Goal: Task Accomplishment & Management: Manage account settings

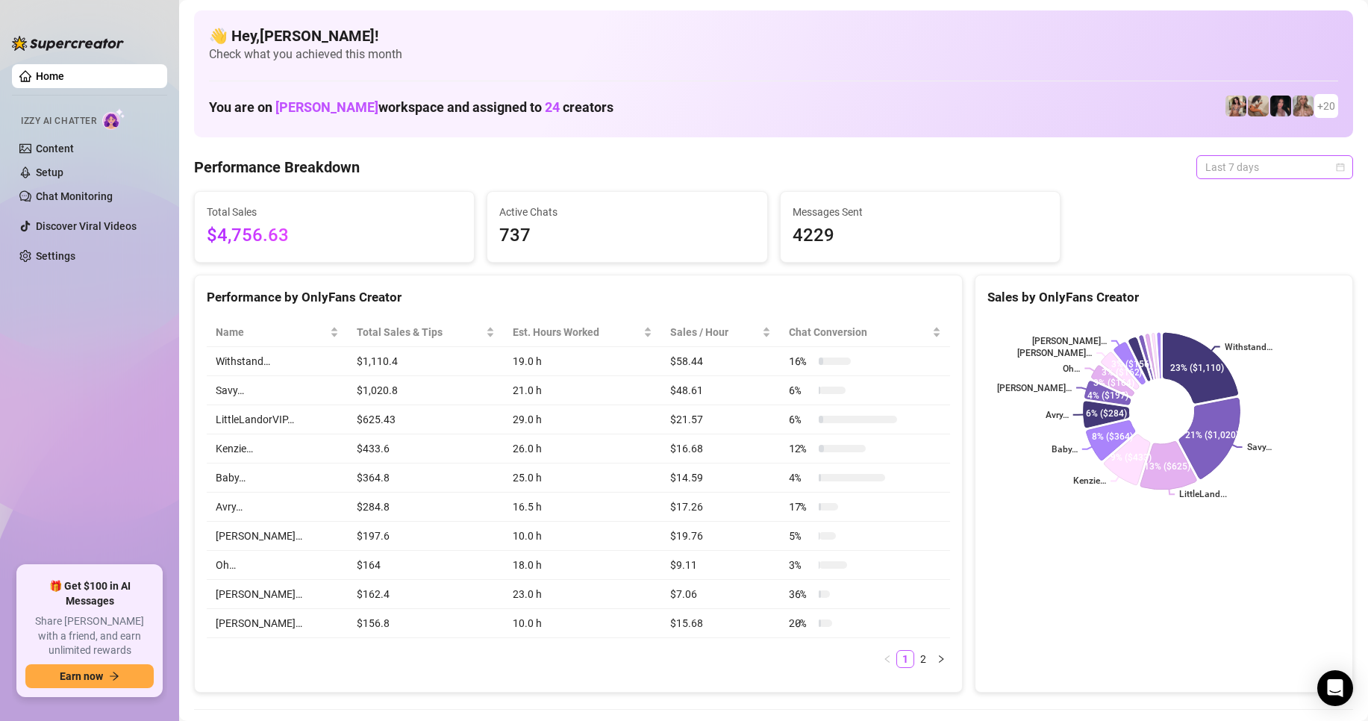
click at [1236, 165] on span "Last 7 days" at bounding box center [1274, 167] width 139 height 22
click at [1240, 290] on div "Custom date" at bounding box center [1261, 292] width 133 height 16
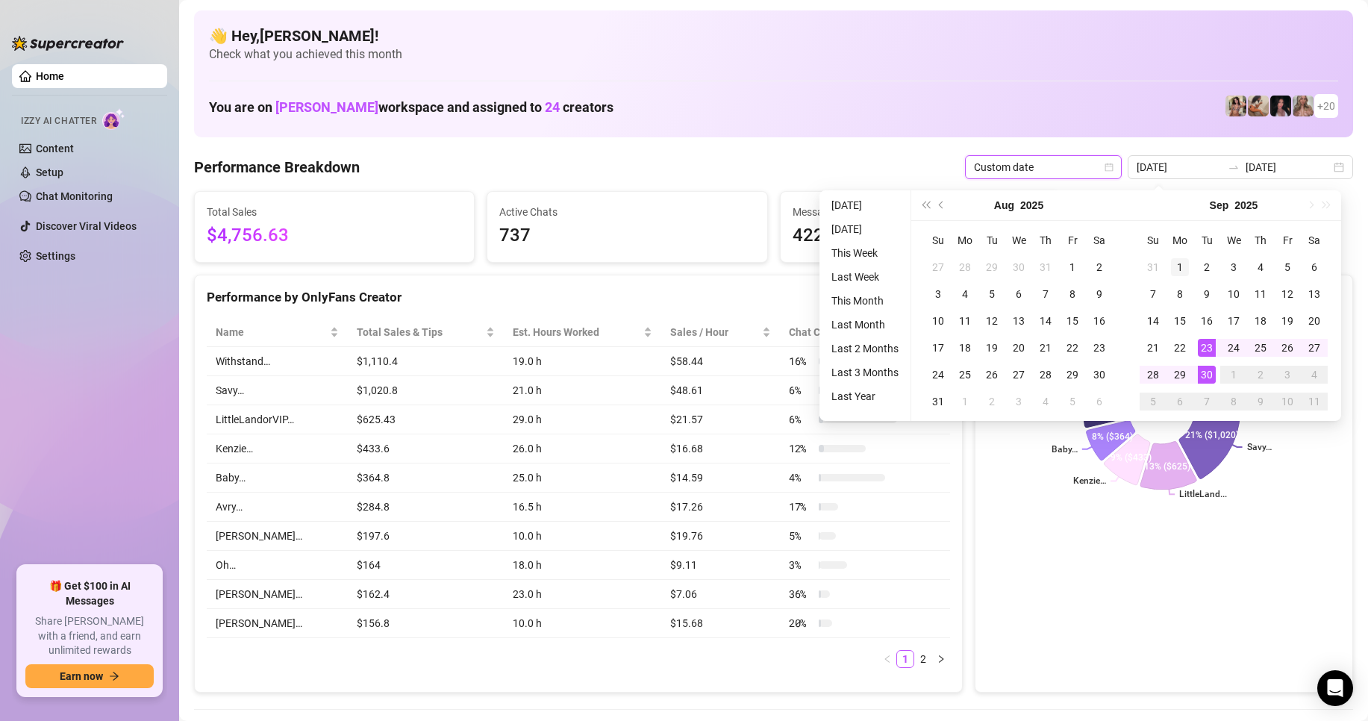
type input "[DATE]"
click at [1177, 266] on div "1" at bounding box center [1180, 267] width 18 height 18
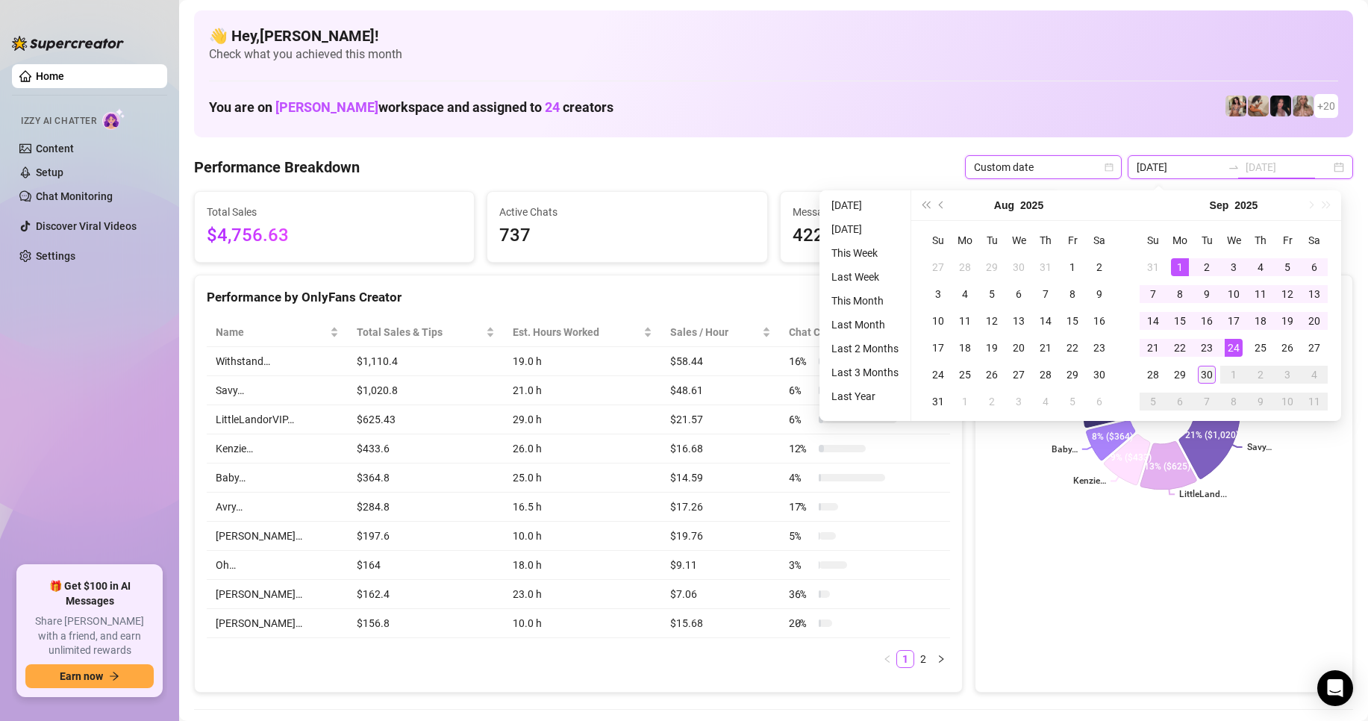
type input "[DATE]"
click at [1212, 367] on div "30" at bounding box center [1206, 375] width 18 height 18
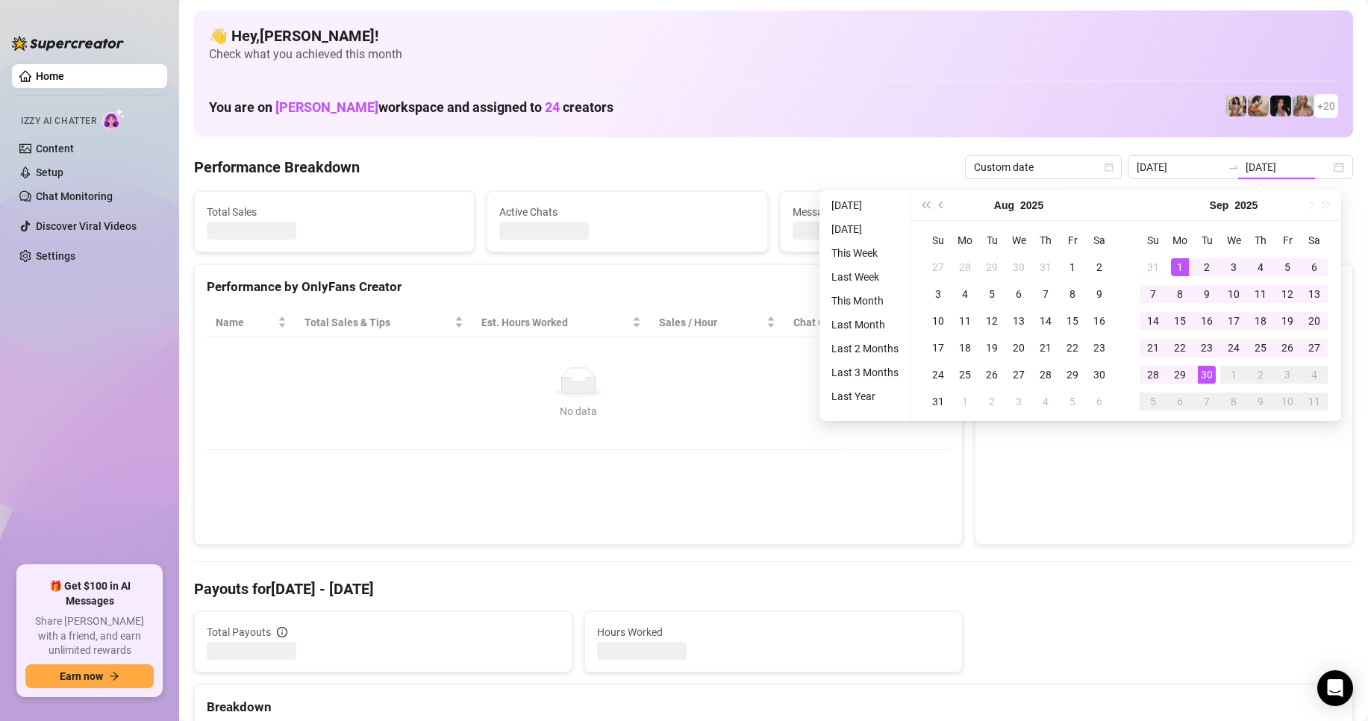
type input "[DATE]"
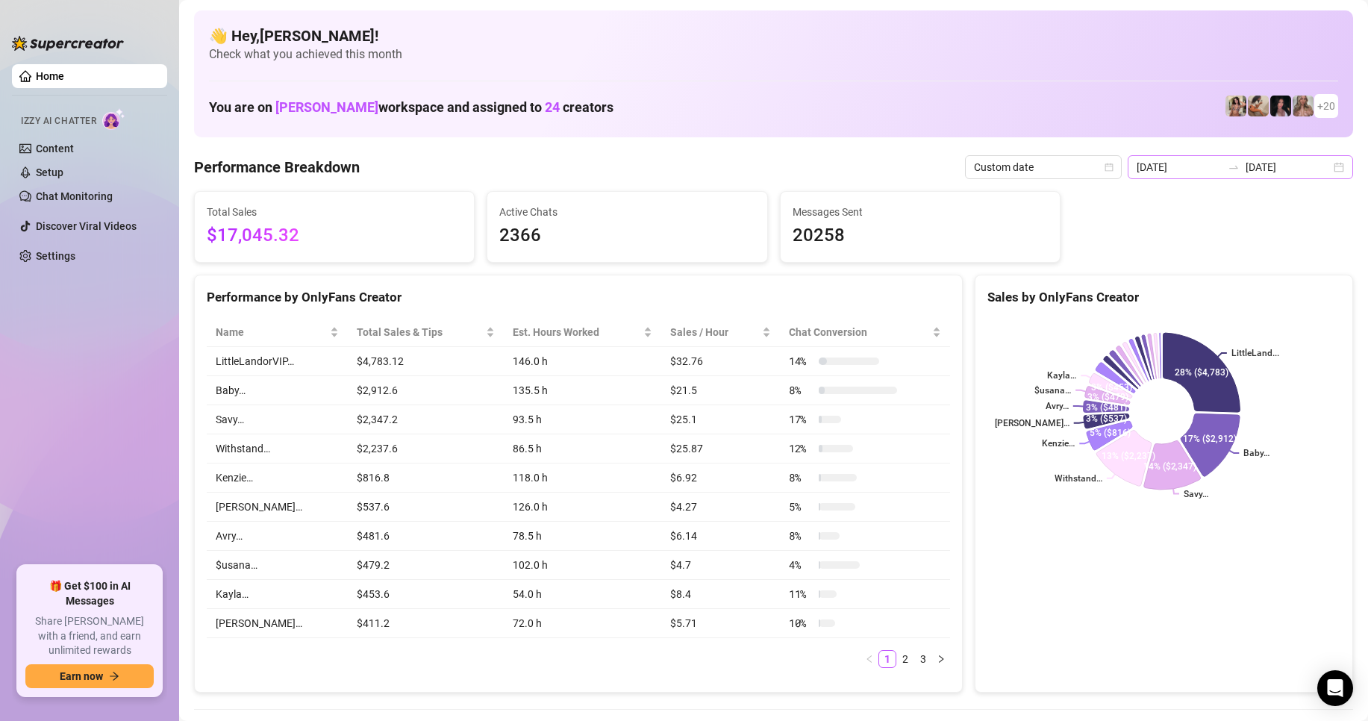
click at [1221, 166] on div at bounding box center [1233, 167] width 24 height 12
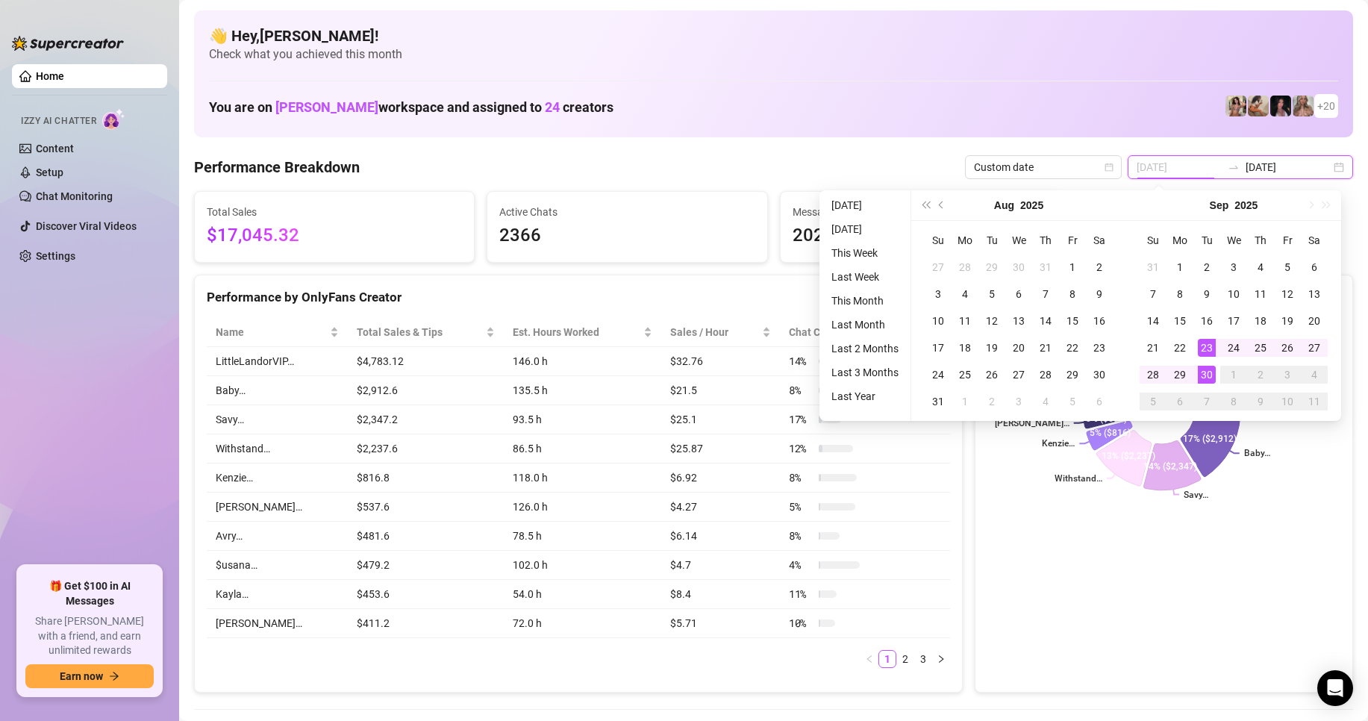
type input "[DATE]"
drag, startPoint x: 1200, startPoint y: 569, endPoint x: 1212, endPoint y: 551, distance: 21.9
click at [1201, 572] on div "Sales by OnlyFans Creator LittleLand... Baby… Savy… Withstand… Kenzie… [PERSON_…" at bounding box center [1163, 484] width 378 height 419
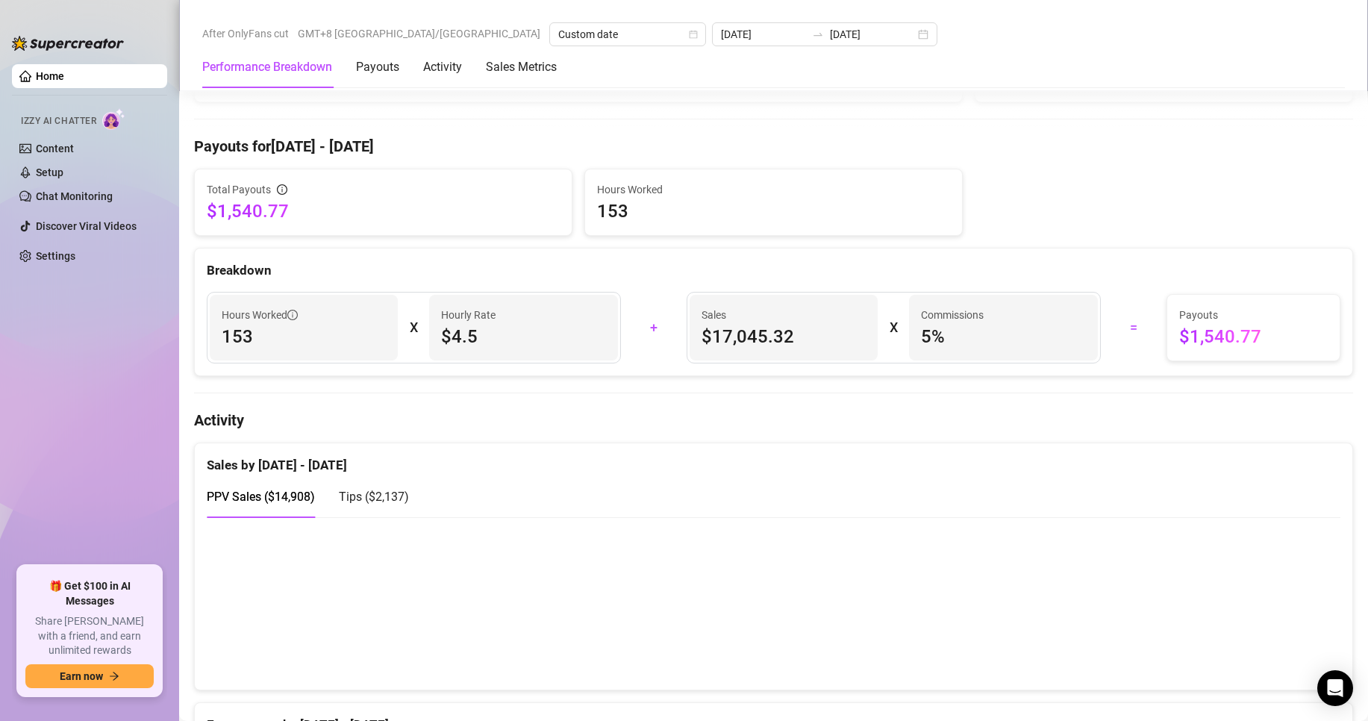
scroll to position [895, 0]
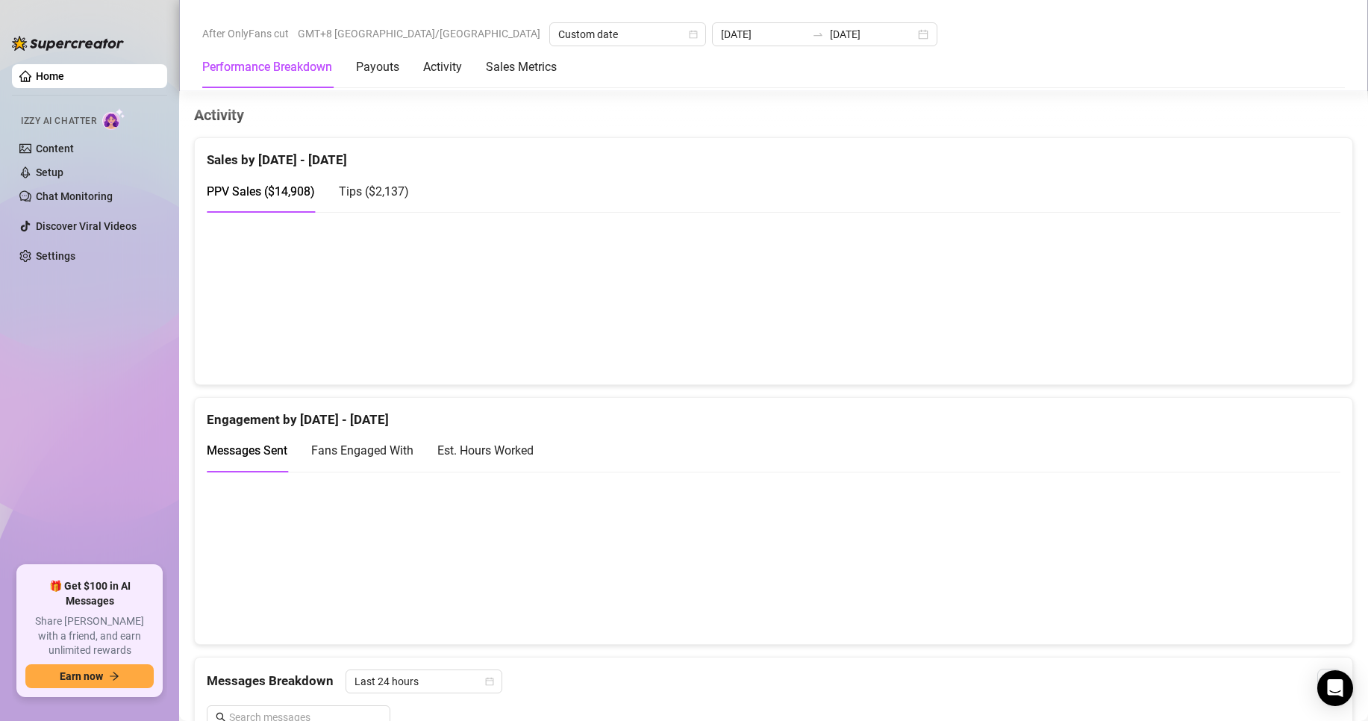
click at [366, 196] on span "Tips ( $2,137 )" at bounding box center [374, 191] width 70 height 14
click at [287, 195] on span "PPV Sales ( $14,908 )" at bounding box center [261, 191] width 108 height 14
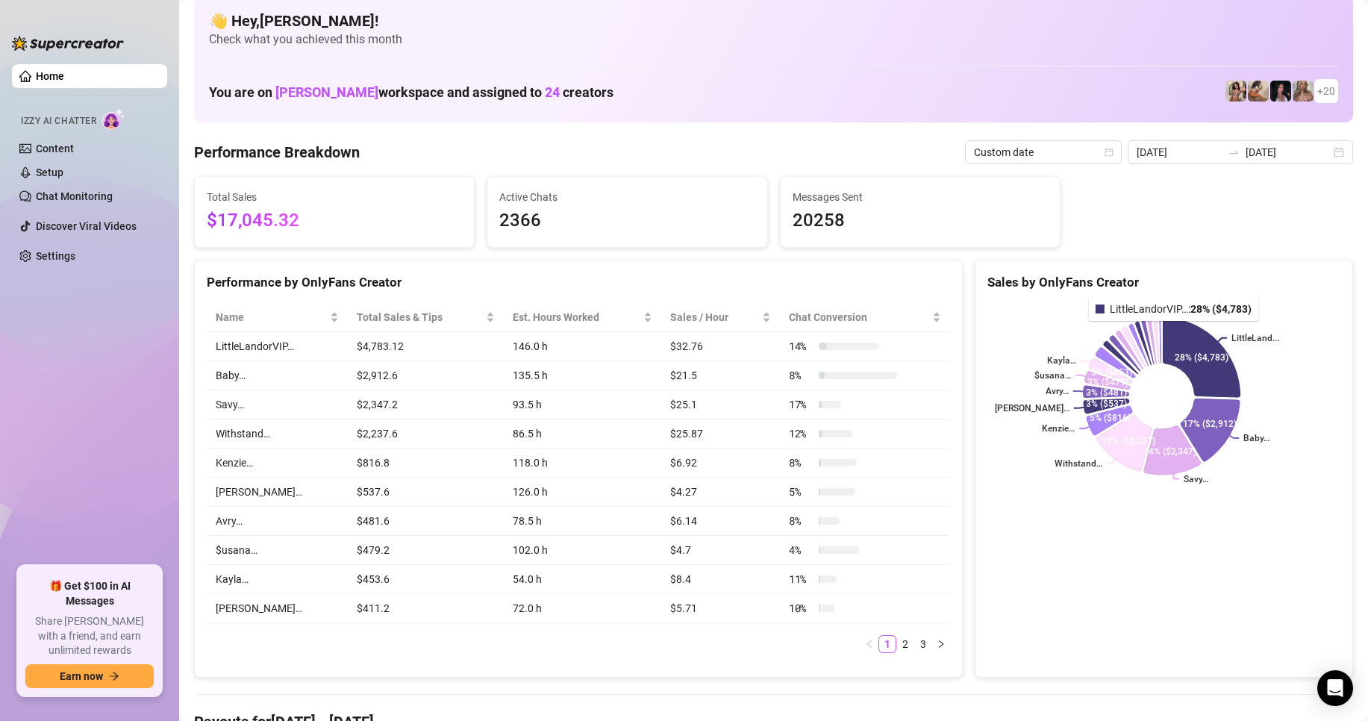
scroll to position [0, 0]
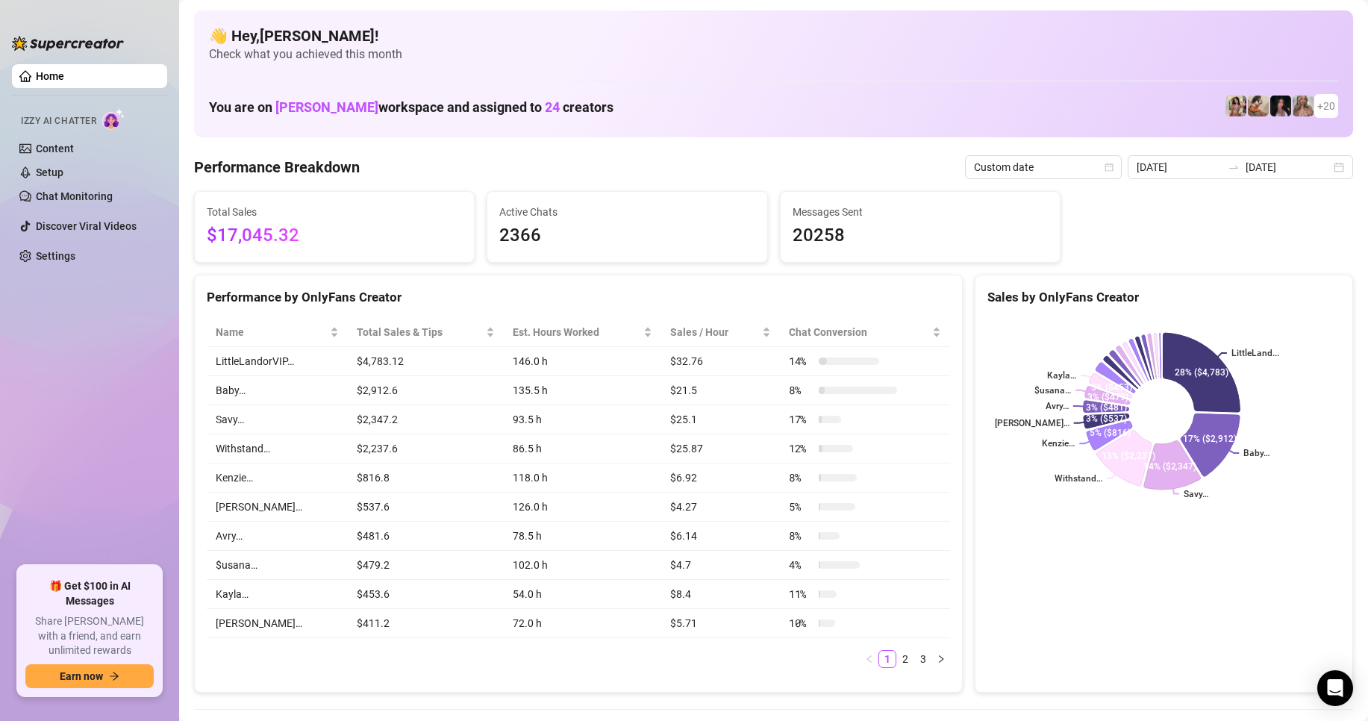
click at [113, 410] on ul "Home Izzy AI Chatter Content Setup Chat Monitoring Discover Viral Videos Settin…" at bounding box center [89, 308] width 155 height 501
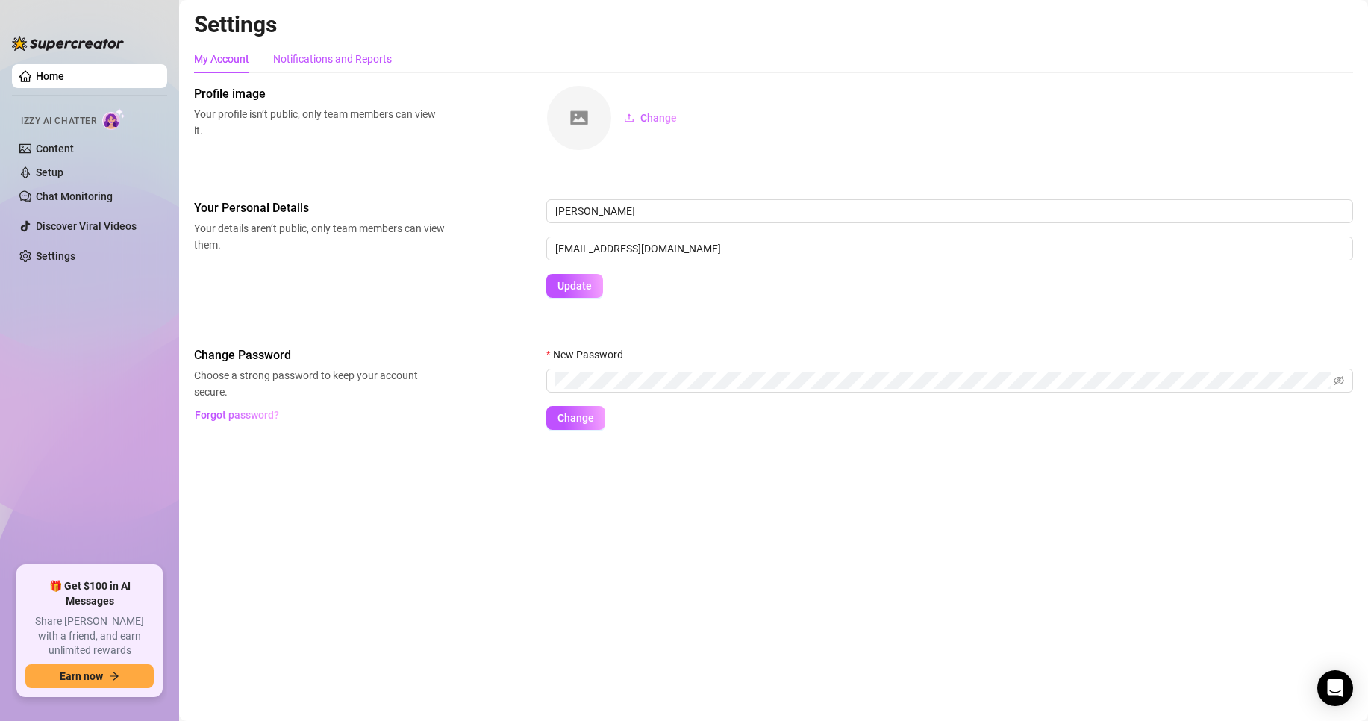
click at [367, 60] on div "Notifications and Reports" at bounding box center [332, 59] width 119 height 16
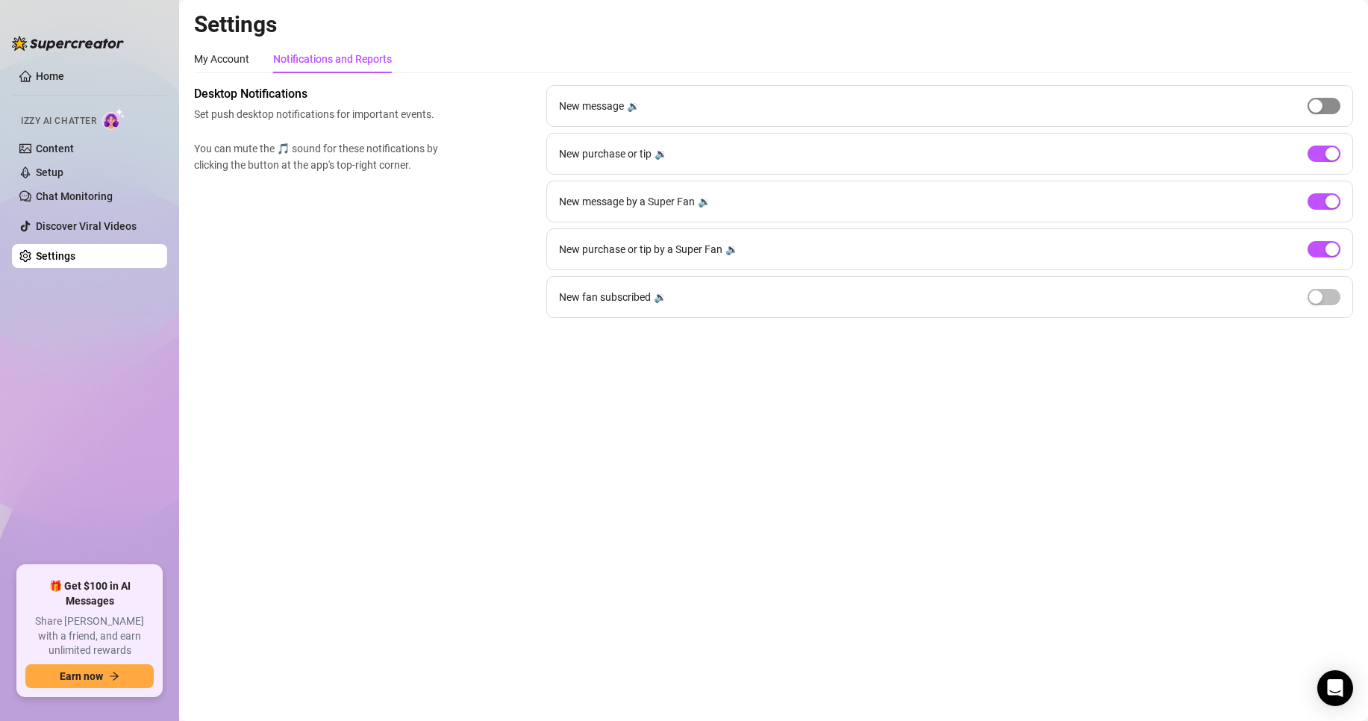
click at [1320, 107] on div "button" at bounding box center [1315, 105] width 13 height 13
click at [1320, 301] on div "button" at bounding box center [1315, 296] width 13 height 13
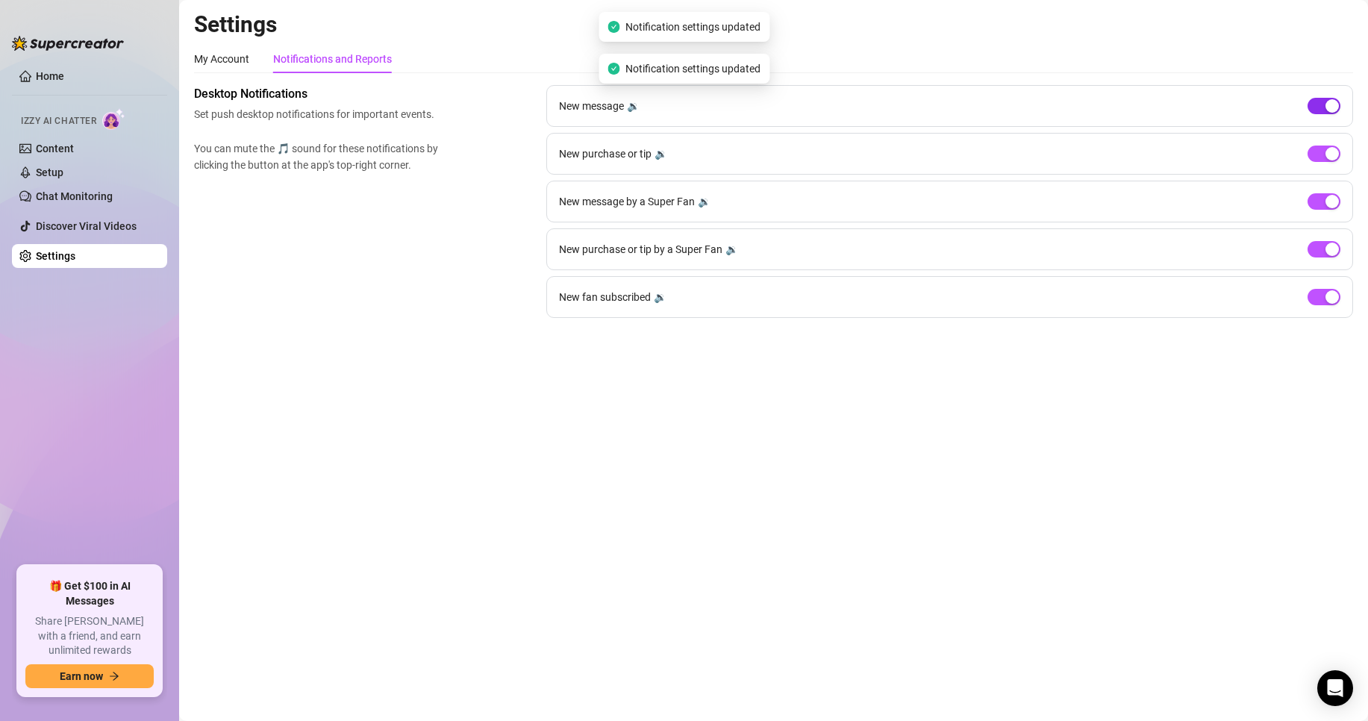
click at [1332, 104] on div "button" at bounding box center [1331, 105] width 13 height 13
click at [1319, 304] on span "button" at bounding box center [1323, 297] width 33 height 16
click at [239, 55] on div "My Account" at bounding box center [221, 59] width 55 height 16
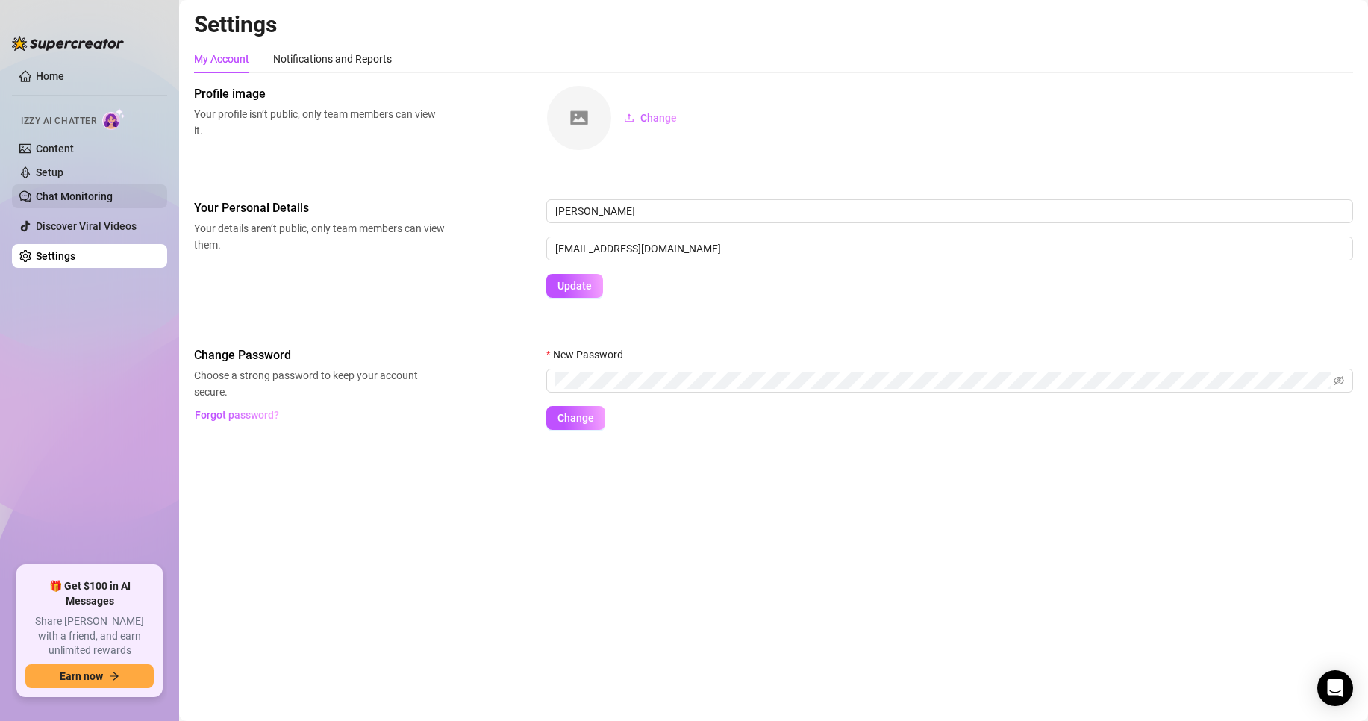
click at [106, 192] on link "Chat Monitoring" at bounding box center [74, 196] width 77 height 12
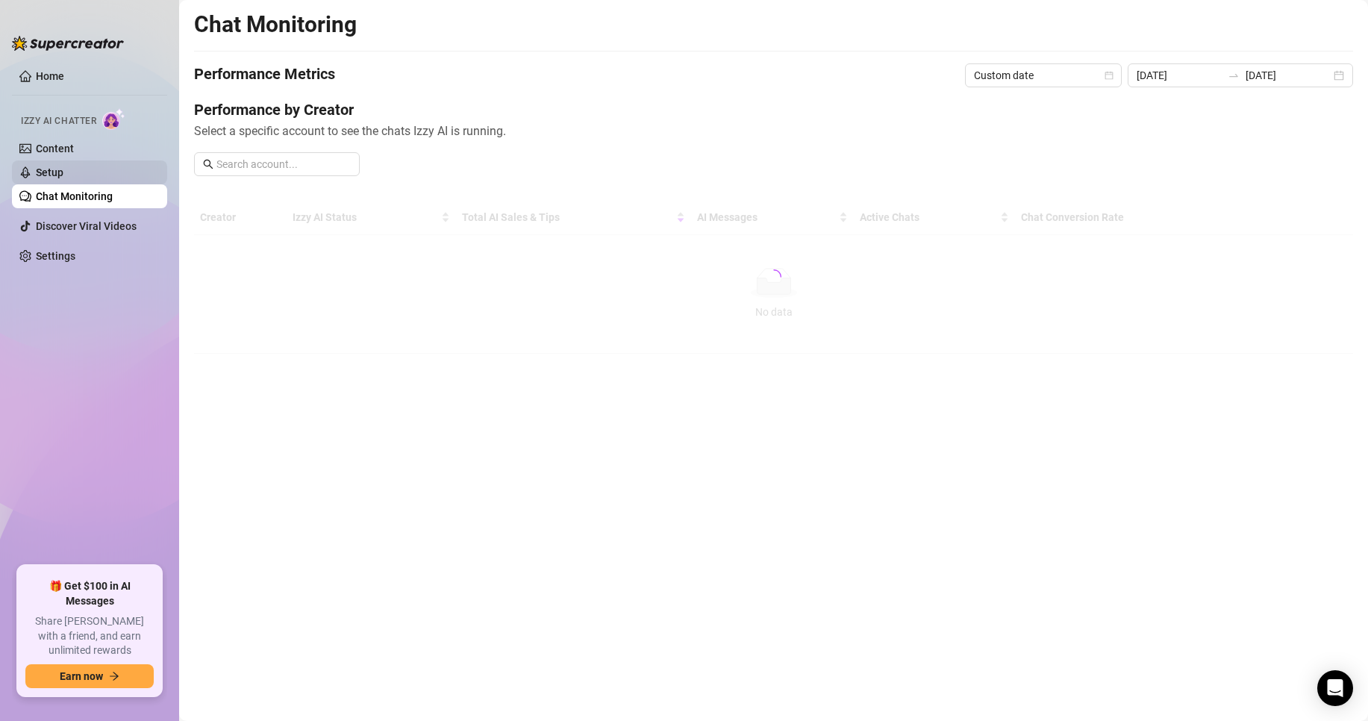
click at [63, 169] on link "Setup" at bounding box center [50, 172] width 28 height 12
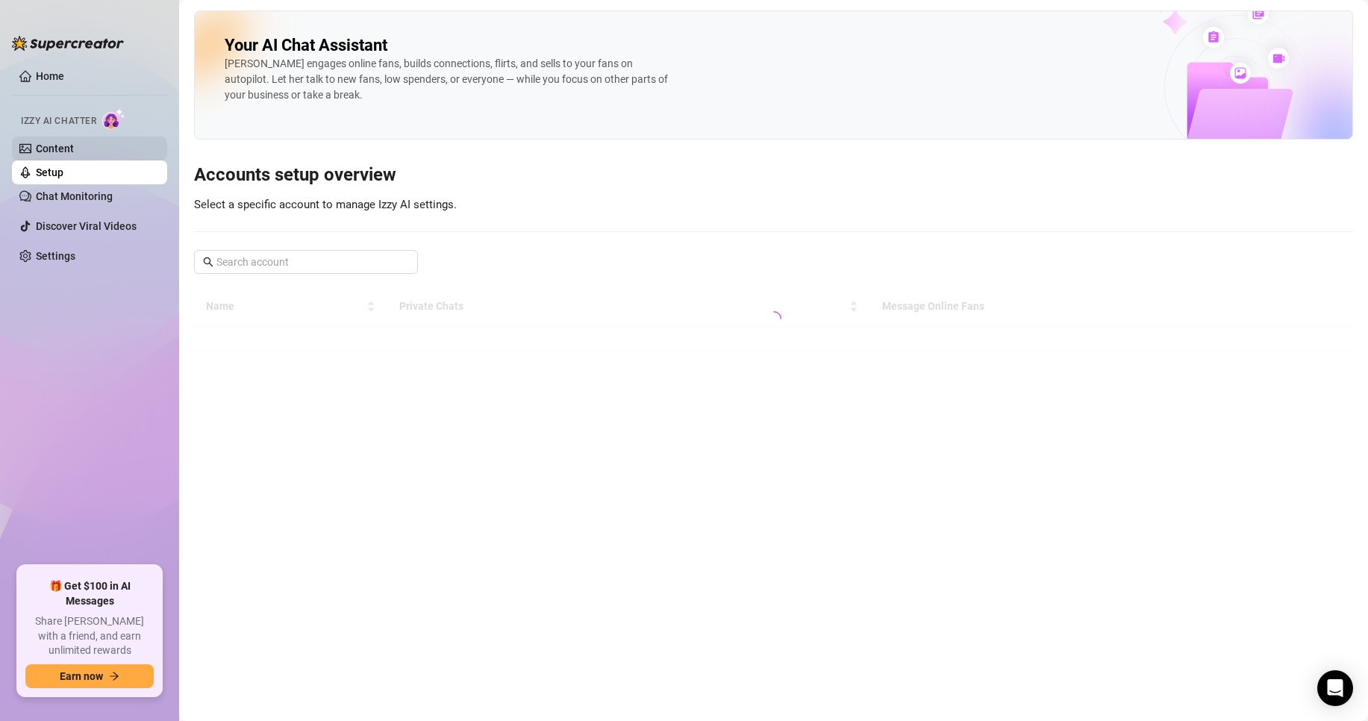
click at [74, 143] on link "Content" at bounding box center [55, 149] width 38 height 12
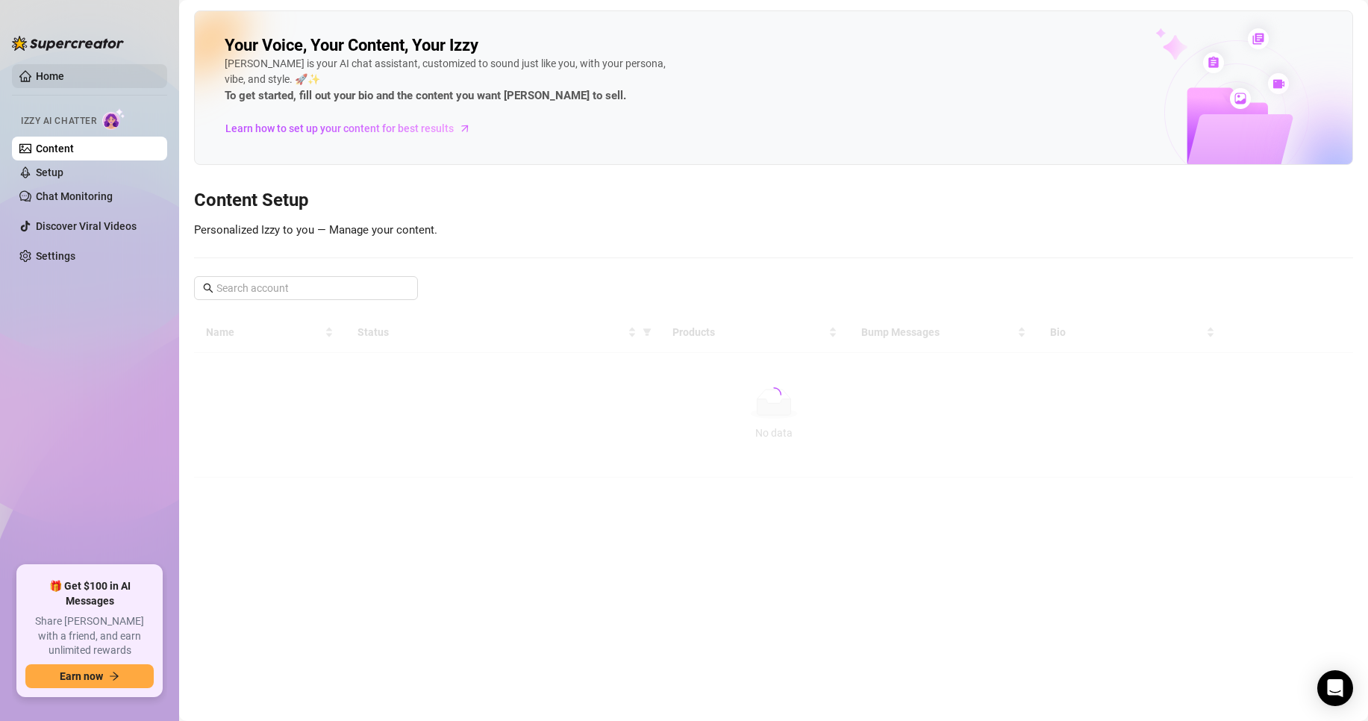
click at [64, 70] on link "Home" at bounding box center [50, 76] width 28 height 12
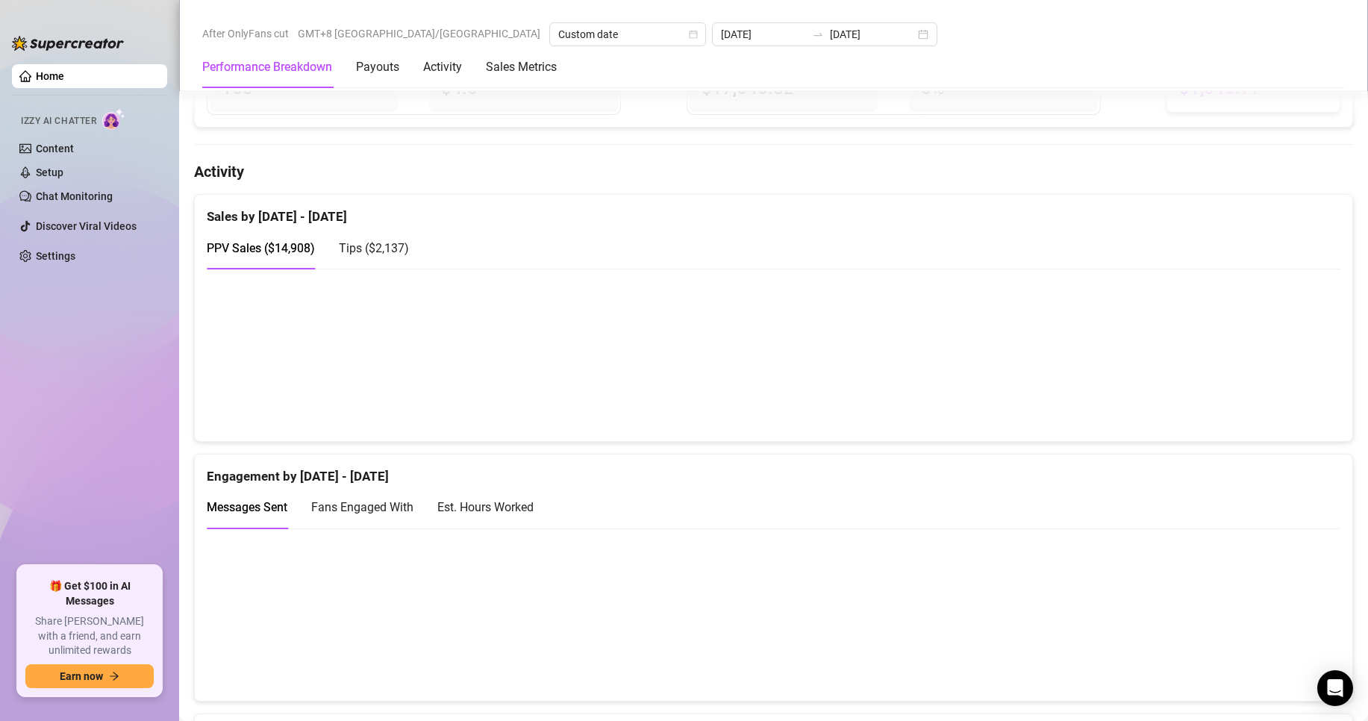
scroll to position [821, 0]
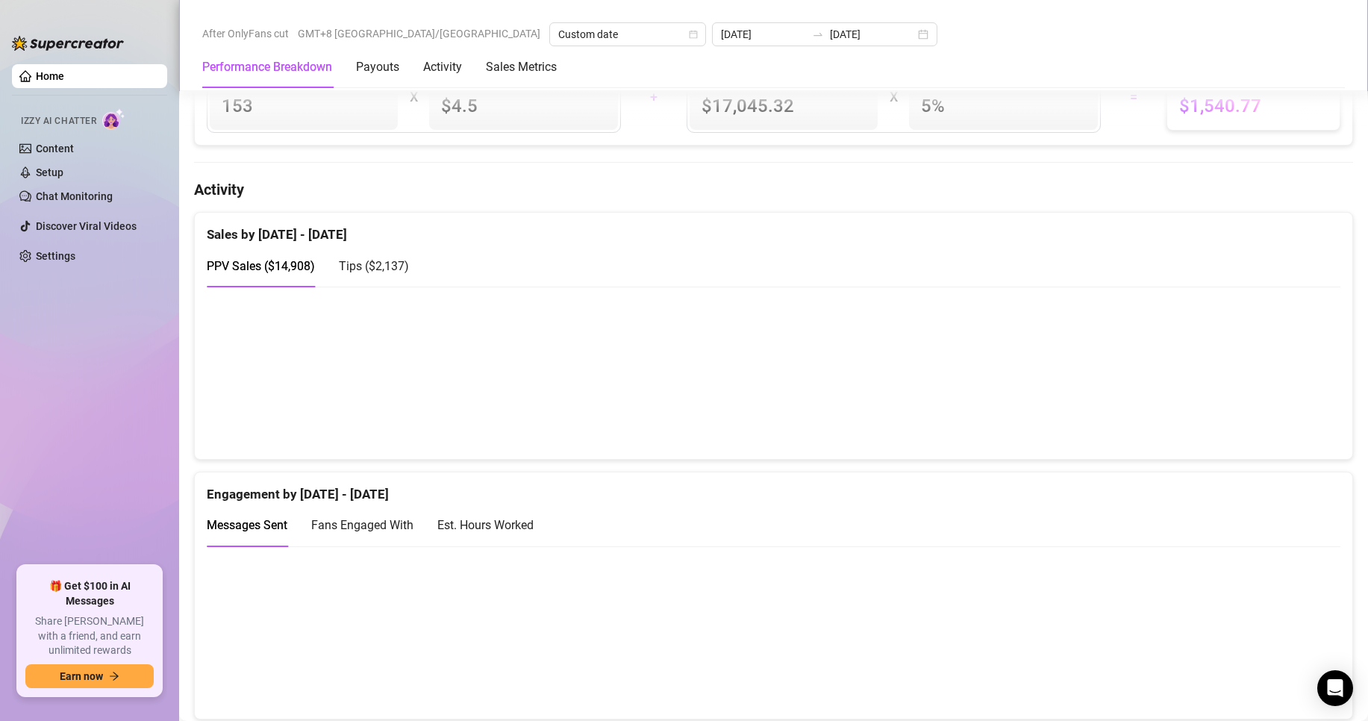
click at [363, 273] on span "Tips ( $2,137 )" at bounding box center [374, 266] width 70 height 14
click at [278, 273] on span "PPV Sales ( $14,908 )" at bounding box center [261, 266] width 108 height 14
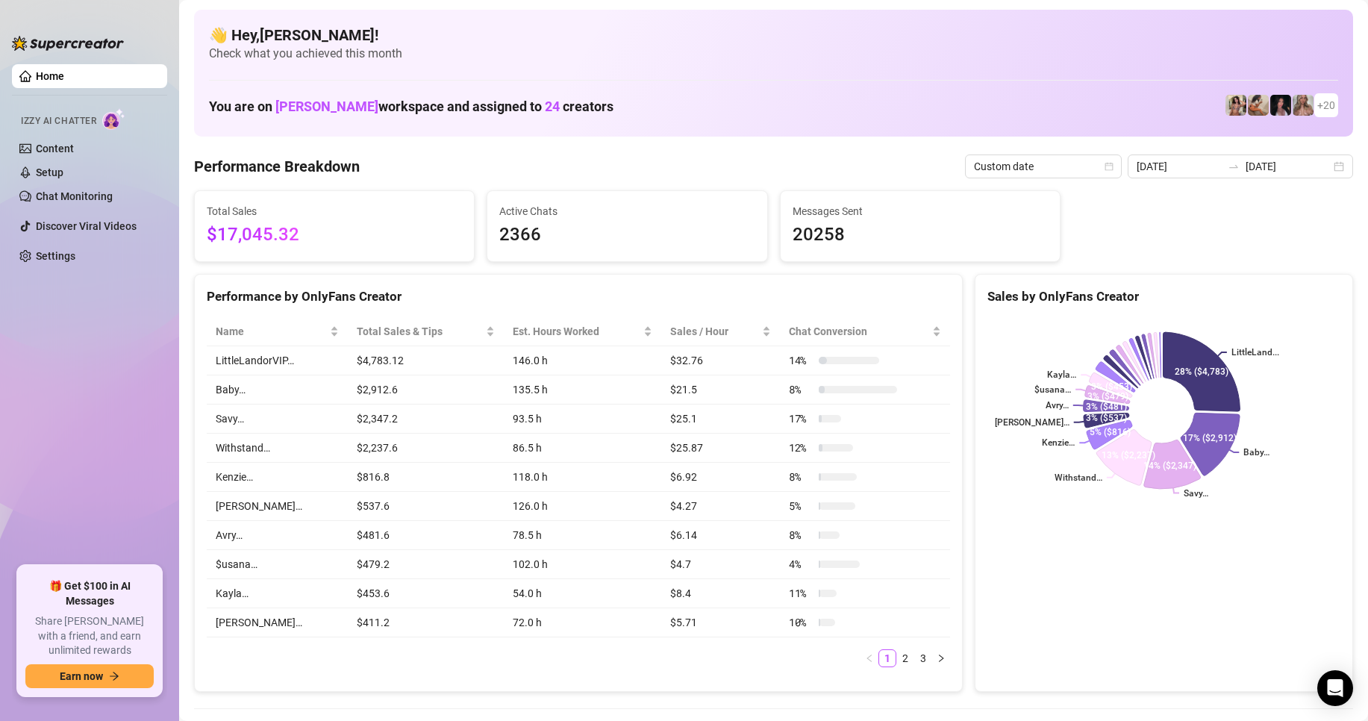
scroll to position [0, 0]
click at [1236, 167] on div at bounding box center [1233, 167] width 24 height 12
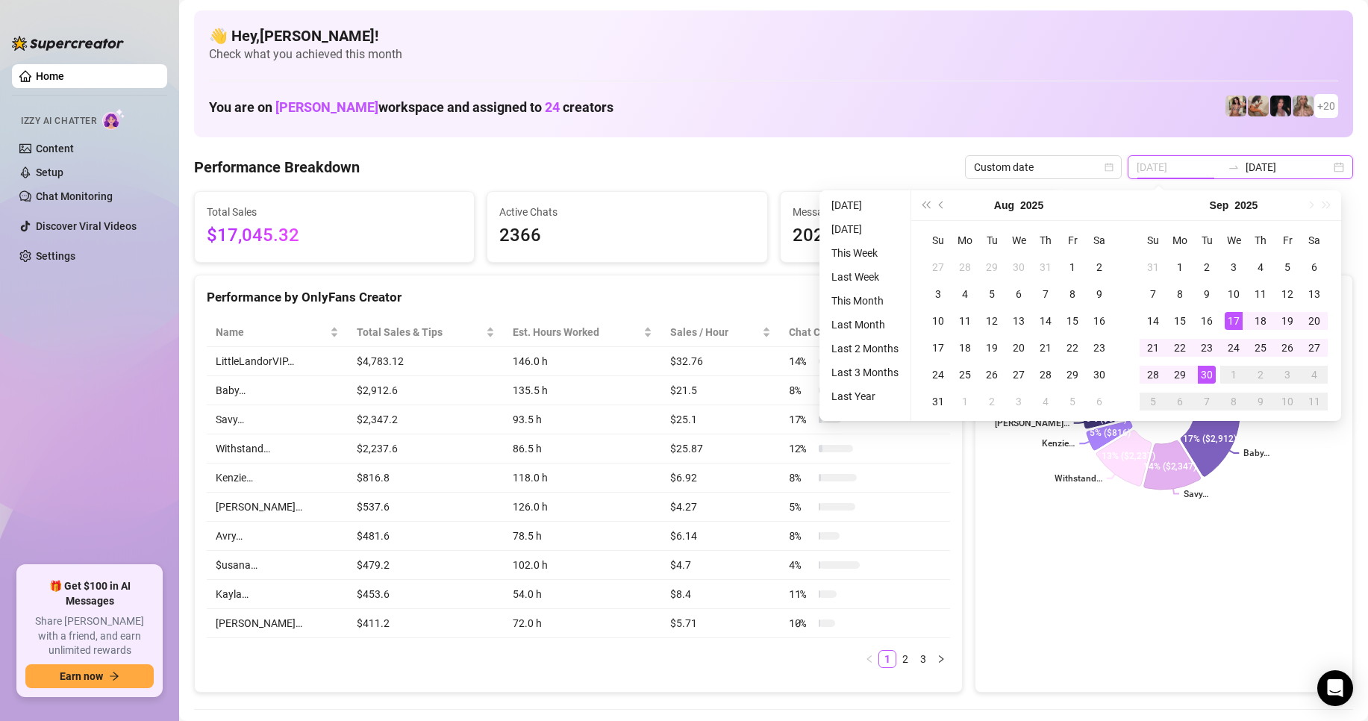
type input "[DATE]"
click at [1203, 369] on div "30" at bounding box center [1206, 375] width 18 height 18
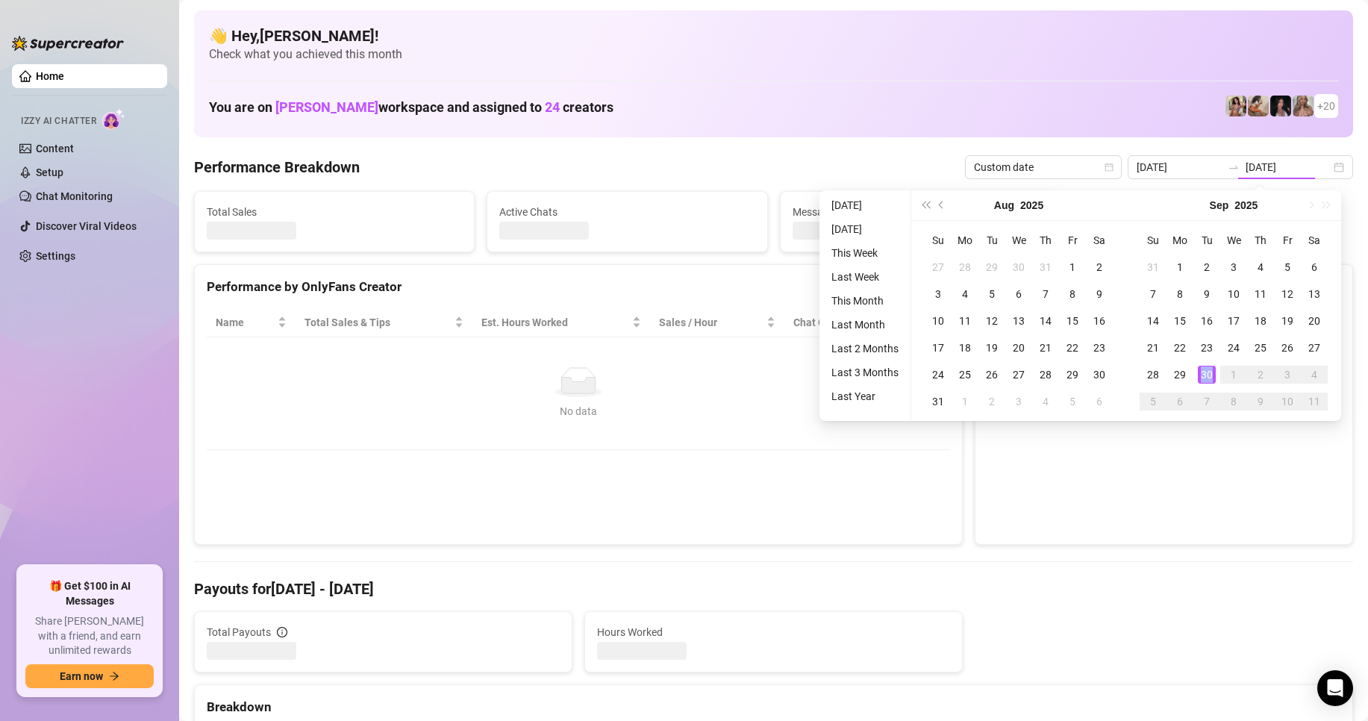
type input "[DATE]"
